Goal: Information Seeking & Learning: Learn about a topic

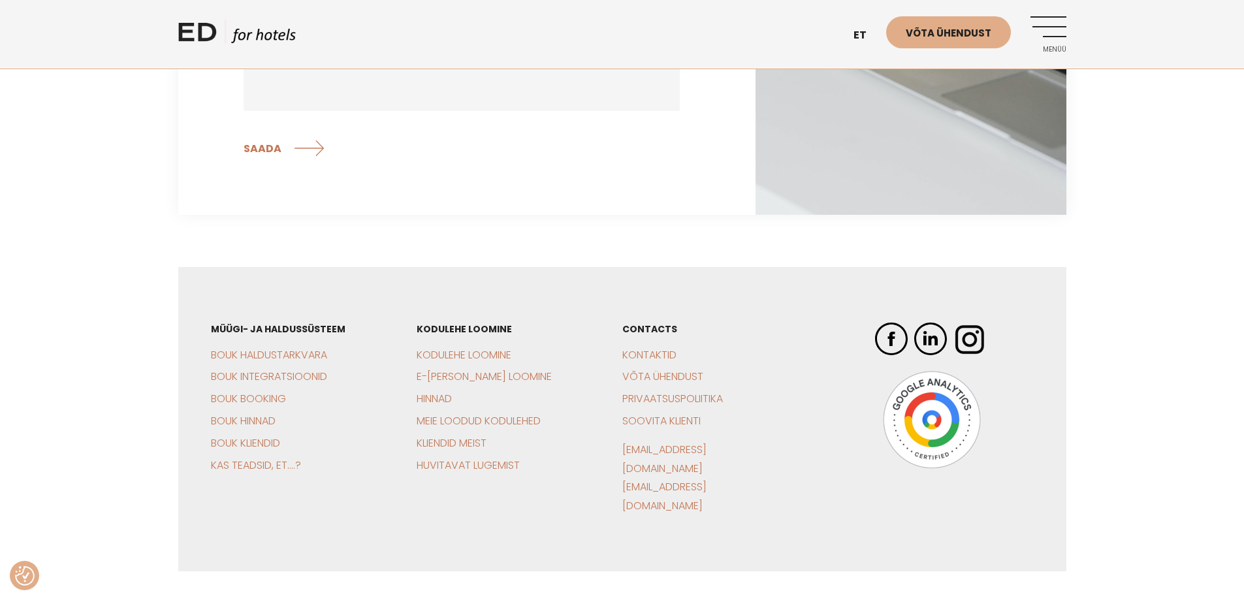
scroll to position [4152, 0]
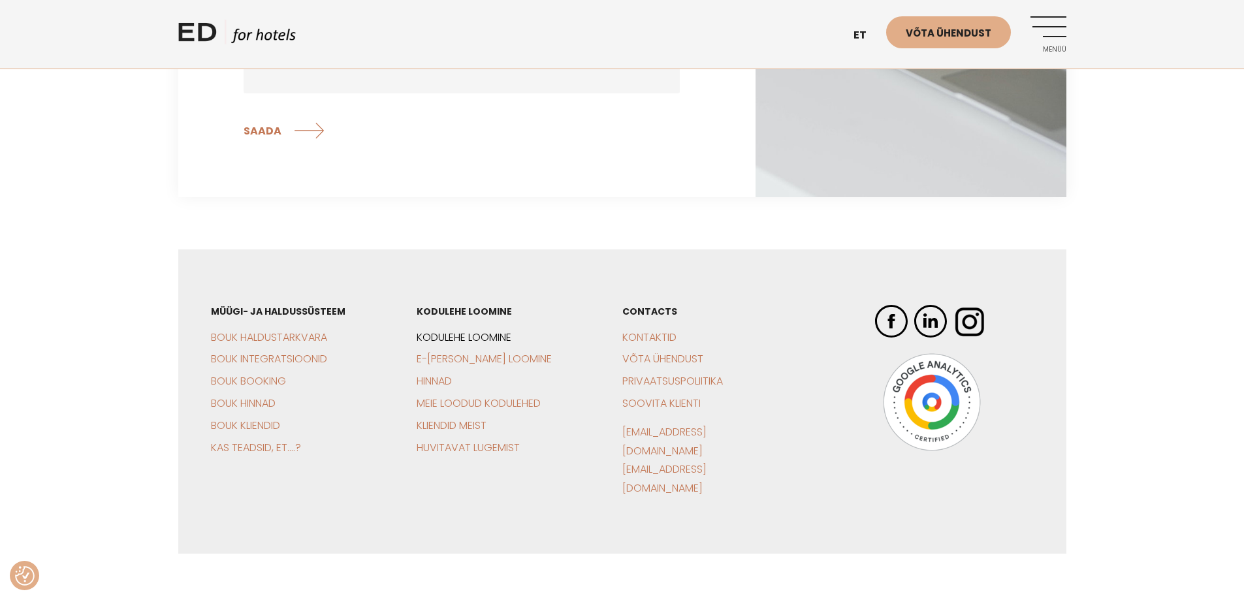
click at [479, 330] on link "Kodulehe loomine" at bounding box center [463, 337] width 95 height 15
click at [248, 440] on link "Kas teadsid, et….?" at bounding box center [256, 447] width 90 height 15
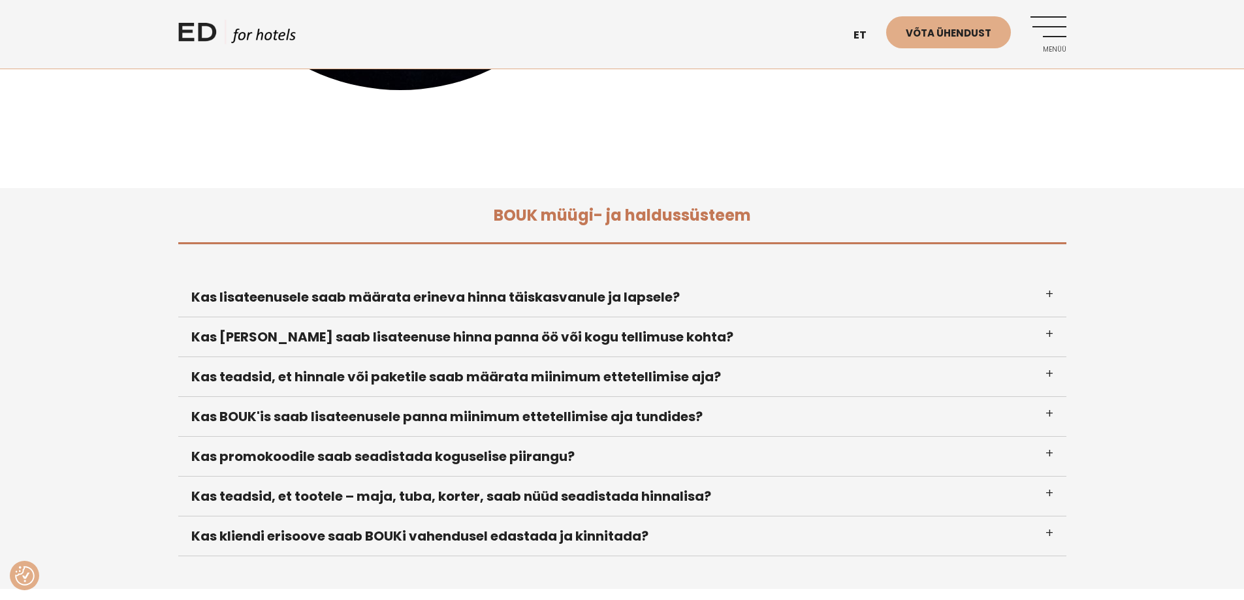
scroll to position [12, 0]
